Goal: Feedback & Contribution: Leave review/rating

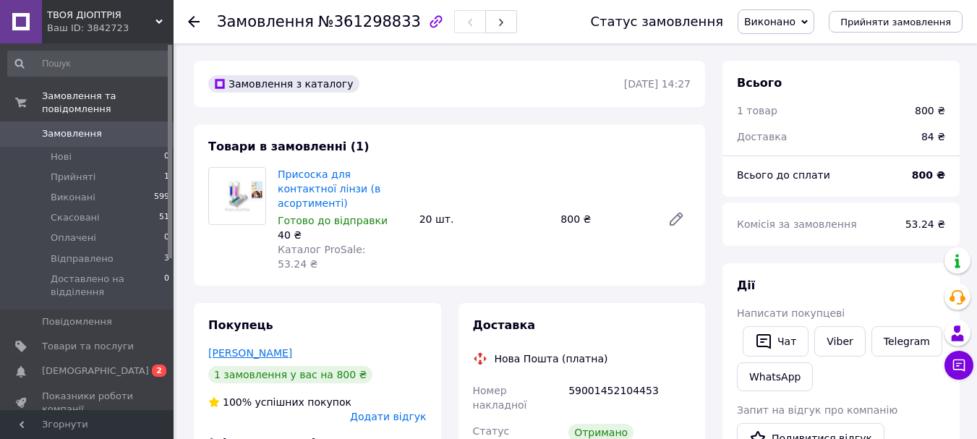
click at [258, 347] on link "[PERSON_NAME]" at bounding box center [250, 353] width 84 height 12
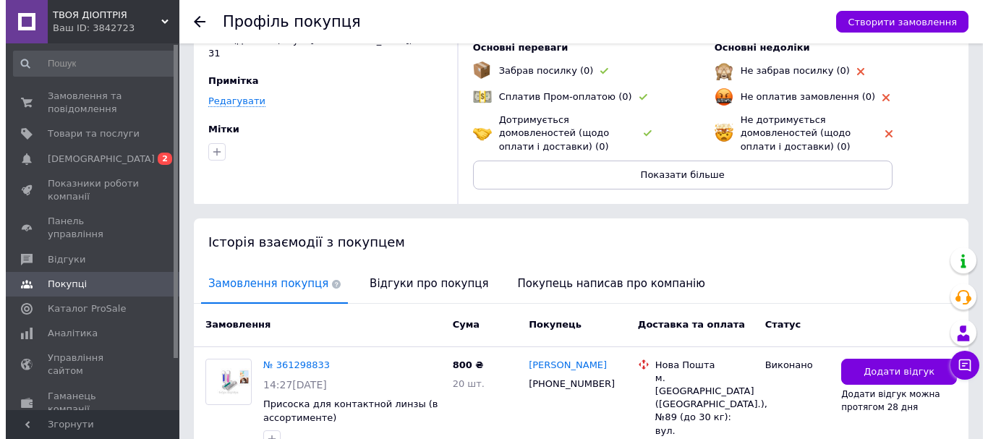
scroll to position [217, 0]
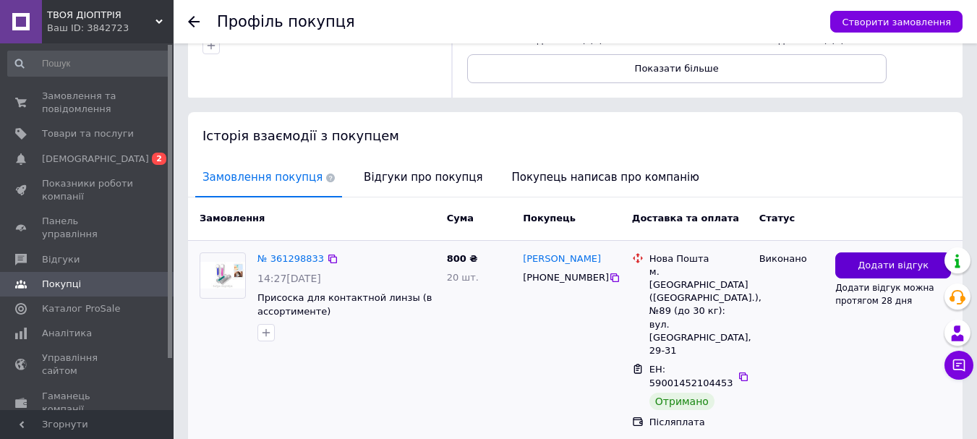
click at [876, 268] on span "Додати відгук" at bounding box center [893, 266] width 71 height 14
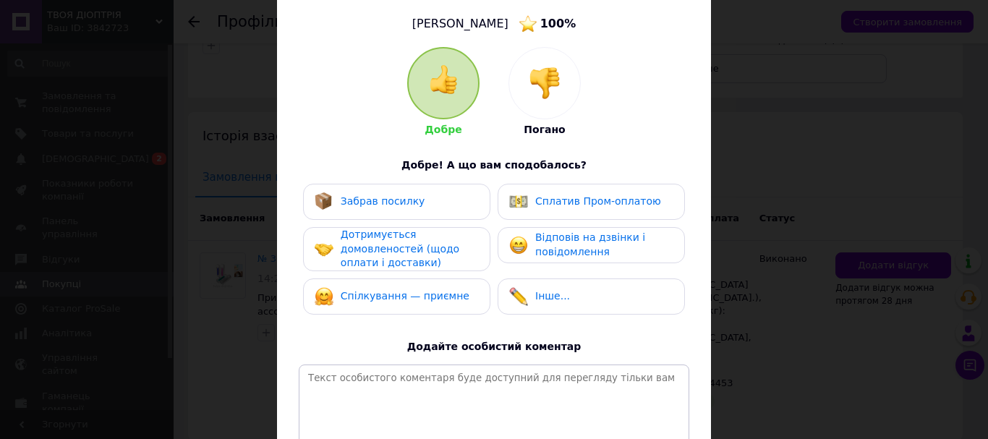
scroll to position [145, 0]
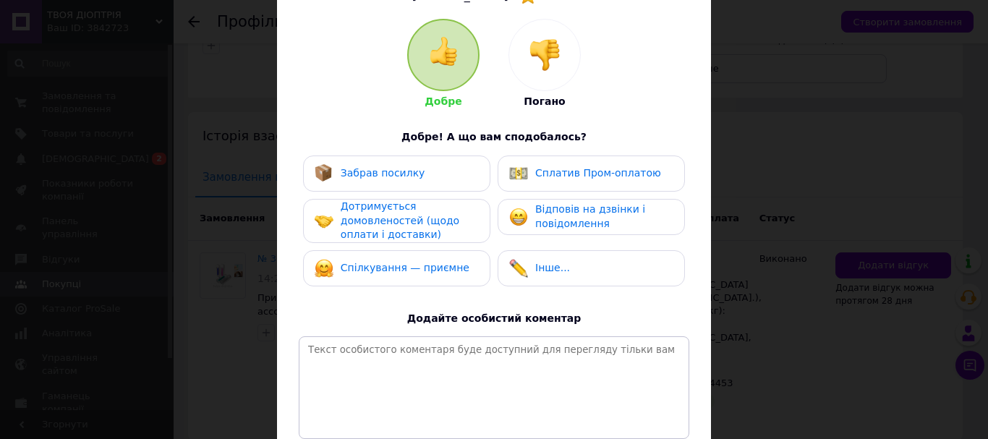
click at [431, 174] on div "Забрав посилку" at bounding box center [397, 173] width 164 height 19
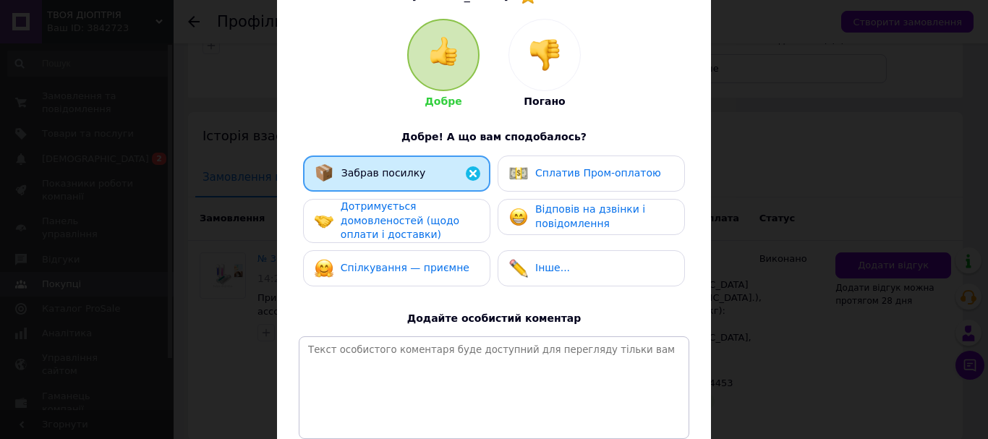
click at [430, 229] on div "Дотримується домовленостей (щодо оплати і доставки)" at bounding box center [409, 221] width 137 height 43
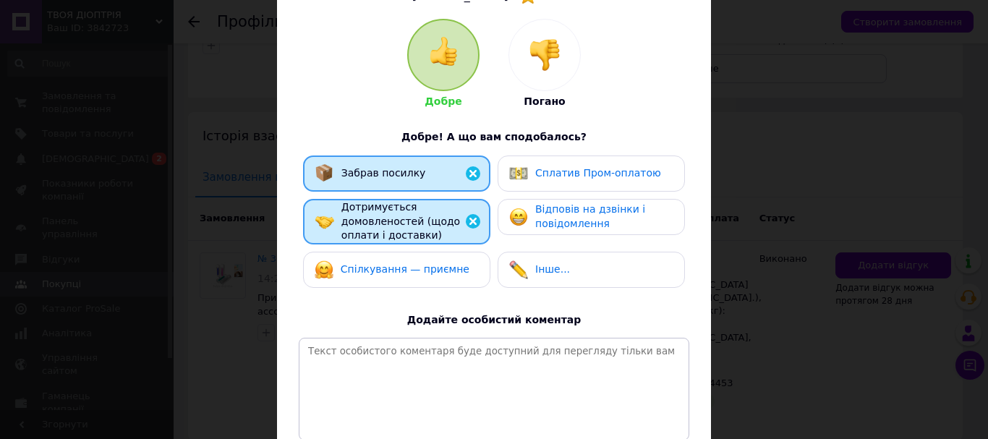
click at [435, 268] on span "Спілкування — приємне" at bounding box center [405, 269] width 129 height 12
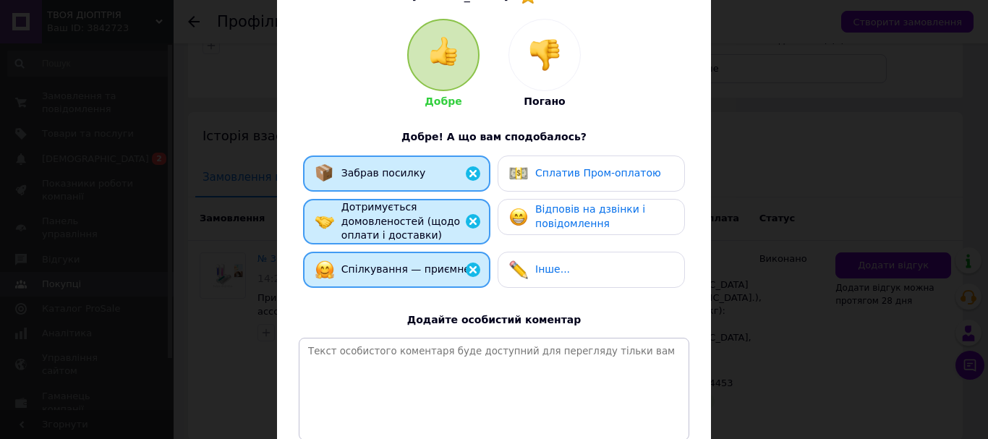
click at [529, 214] on div "Відповів на дзвінки і повідомлення" at bounding box center [590, 216] width 163 height 28
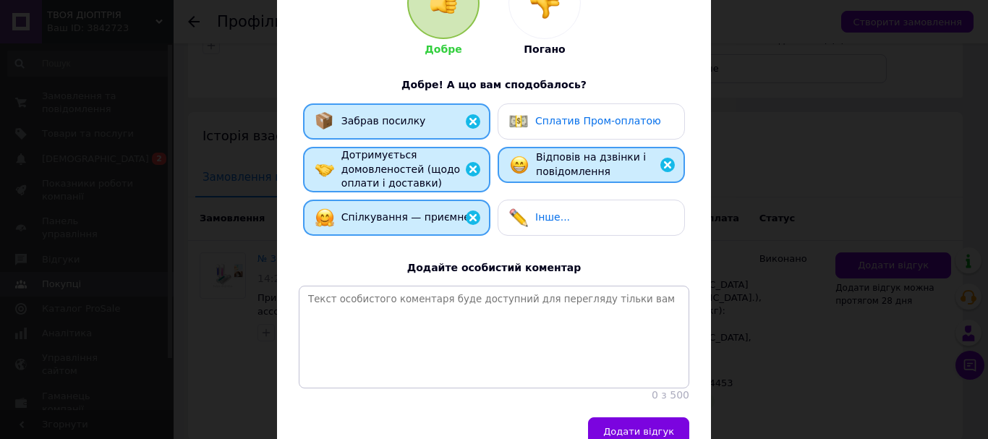
scroll to position [281, 0]
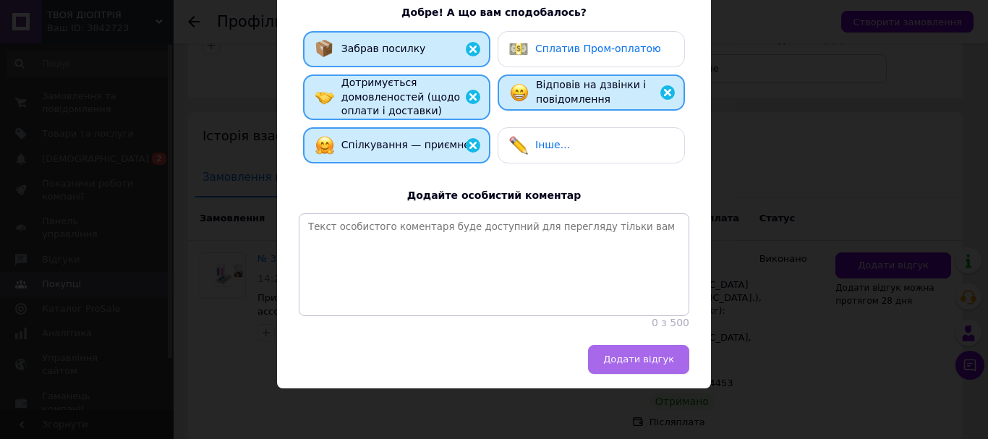
click at [664, 359] on span "Додати відгук" at bounding box center [638, 359] width 71 height 11
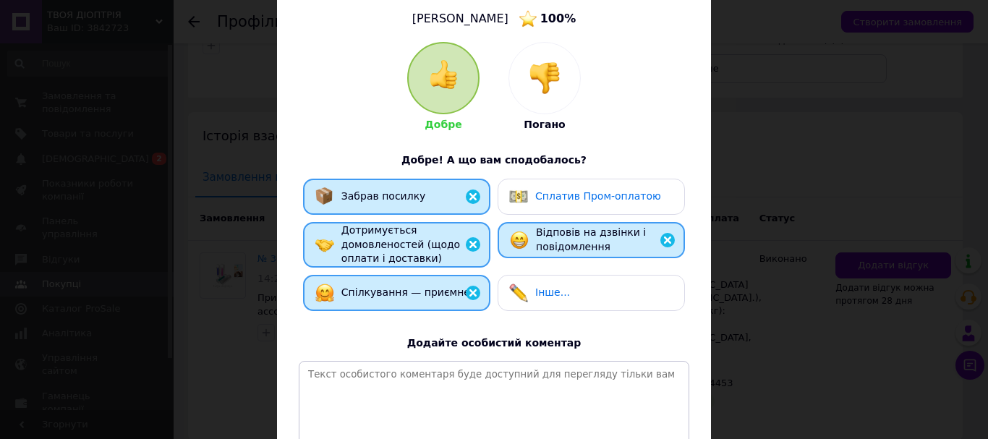
scroll to position [0, 0]
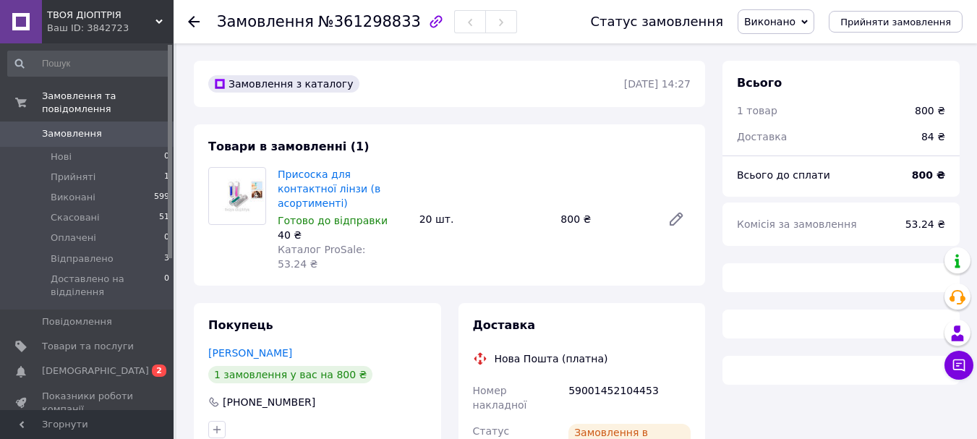
scroll to position [217, 0]
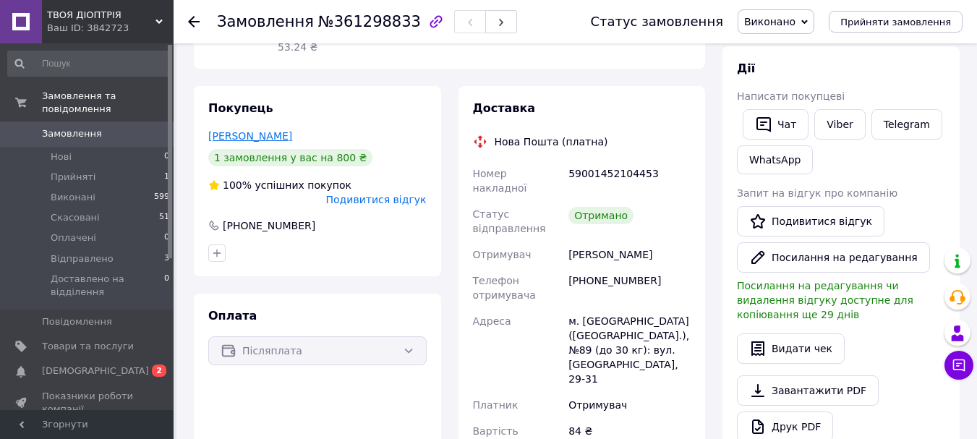
click at [223, 130] on link "[PERSON_NAME]" at bounding box center [250, 136] width 84 height 12
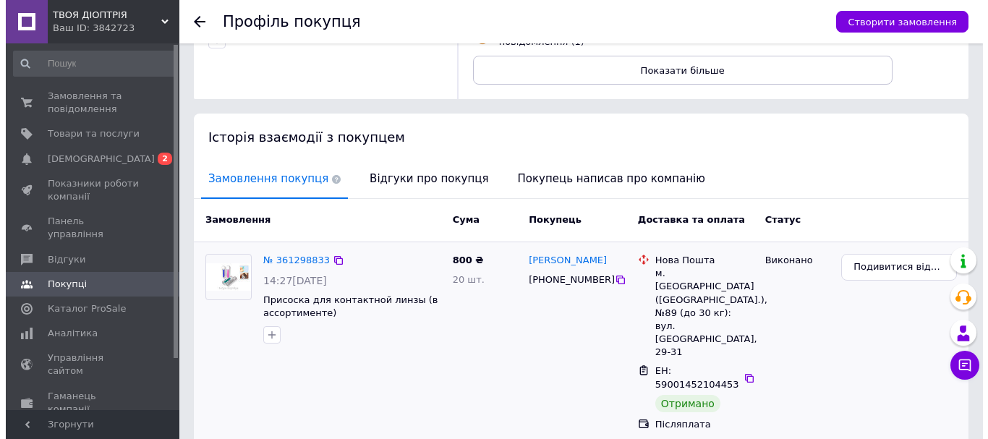
scroll to position [224, 0]
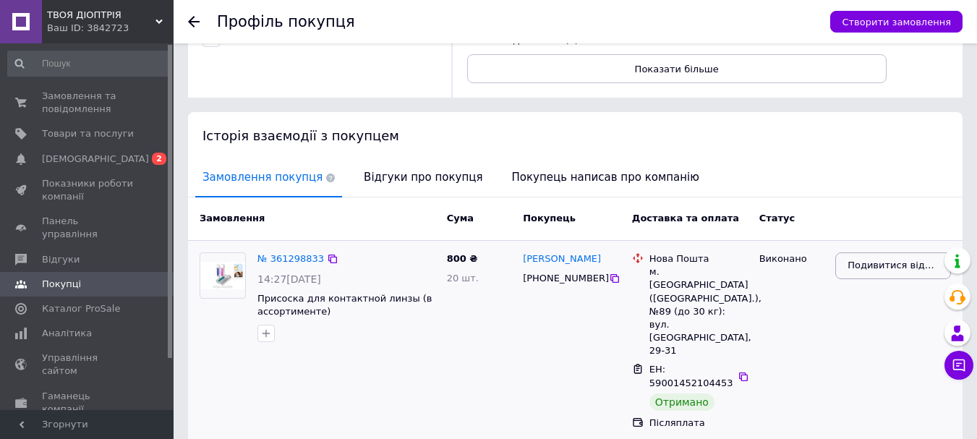
click at [881, 259] on span "Подивитися відгук" at bounding box center [892, 266] width 91 height 14
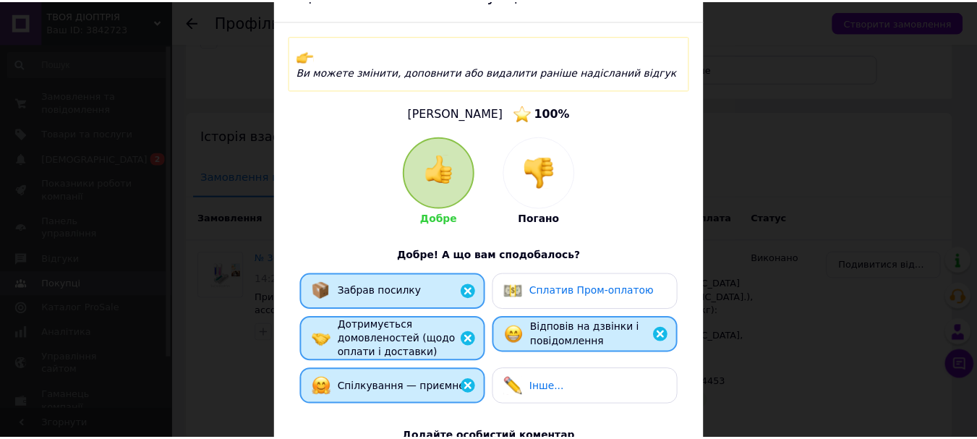
scroll to position [0, 0]
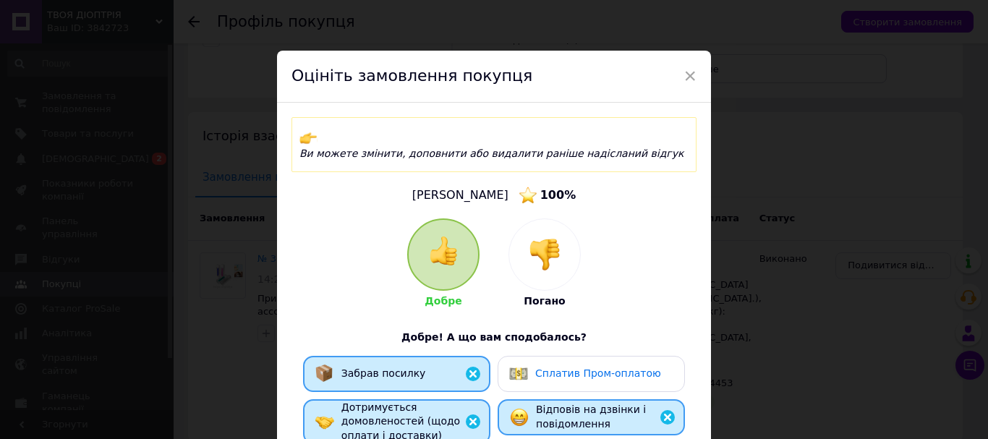
click at [678, 69] on div "Оцініть замовлення покупця" at bounding box center [494, 77] width 434 height 52
click at [685, 77] on span "×" at bounding box center [689, 76] width 13 height 25
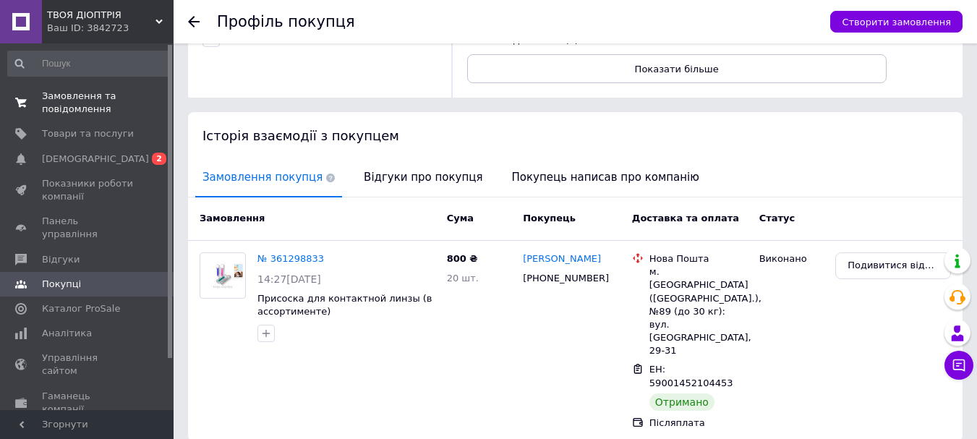
click at [81, 98] on span "Замовлення та повідомлення" at bounding box center [88, 103] width 92 height 26
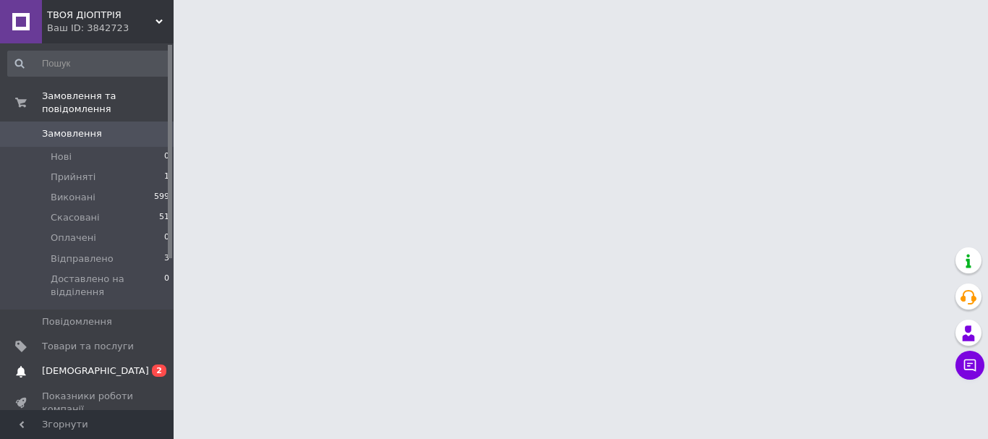
click at [80, 364] on span "[DEMOGRAPHIC_DATA]" at bounding box center [95, 370] width 107 height 13
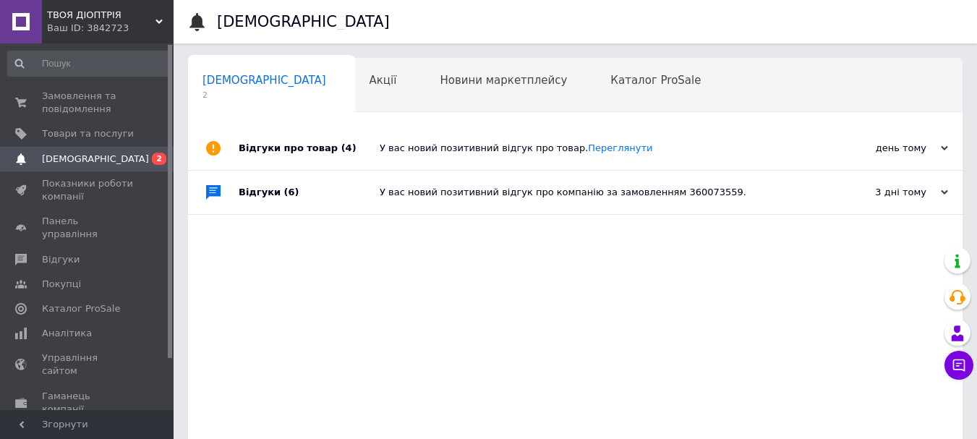
click at [227, 74] on span "[DEMOGRAPHIC_DATA]" at bounding box center [264, 80] width 124 height 13
click at [369, 75] on span "Акції" at bounding box center [382, 80] width 27 height 13
click at [96, 132] on span "Товари та послуги" at bounding box center [88, 133] width 92 height 13
